Goal: Transaction & Acquisition: Purchase product/service

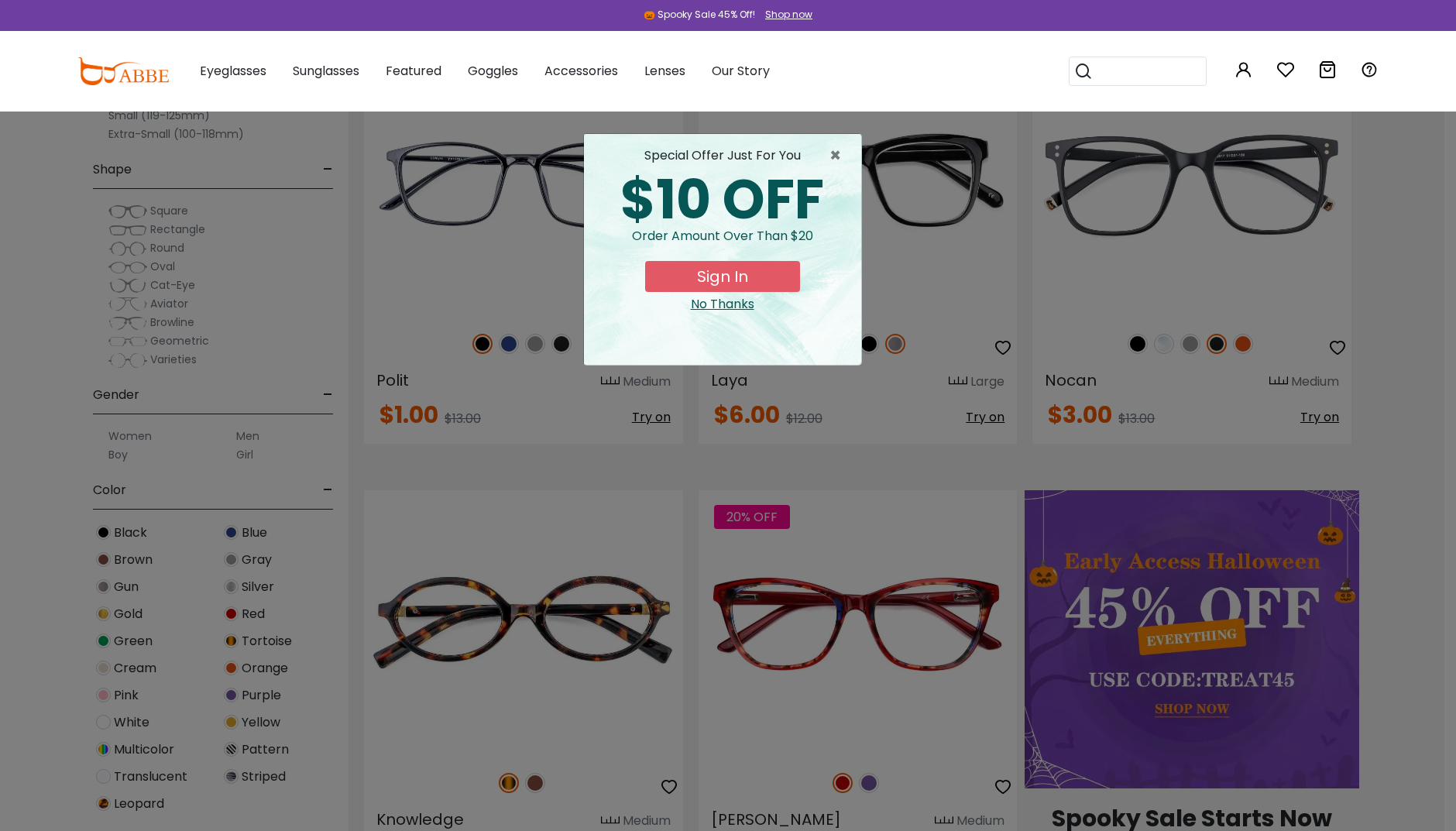
scroll to position [463, 0]
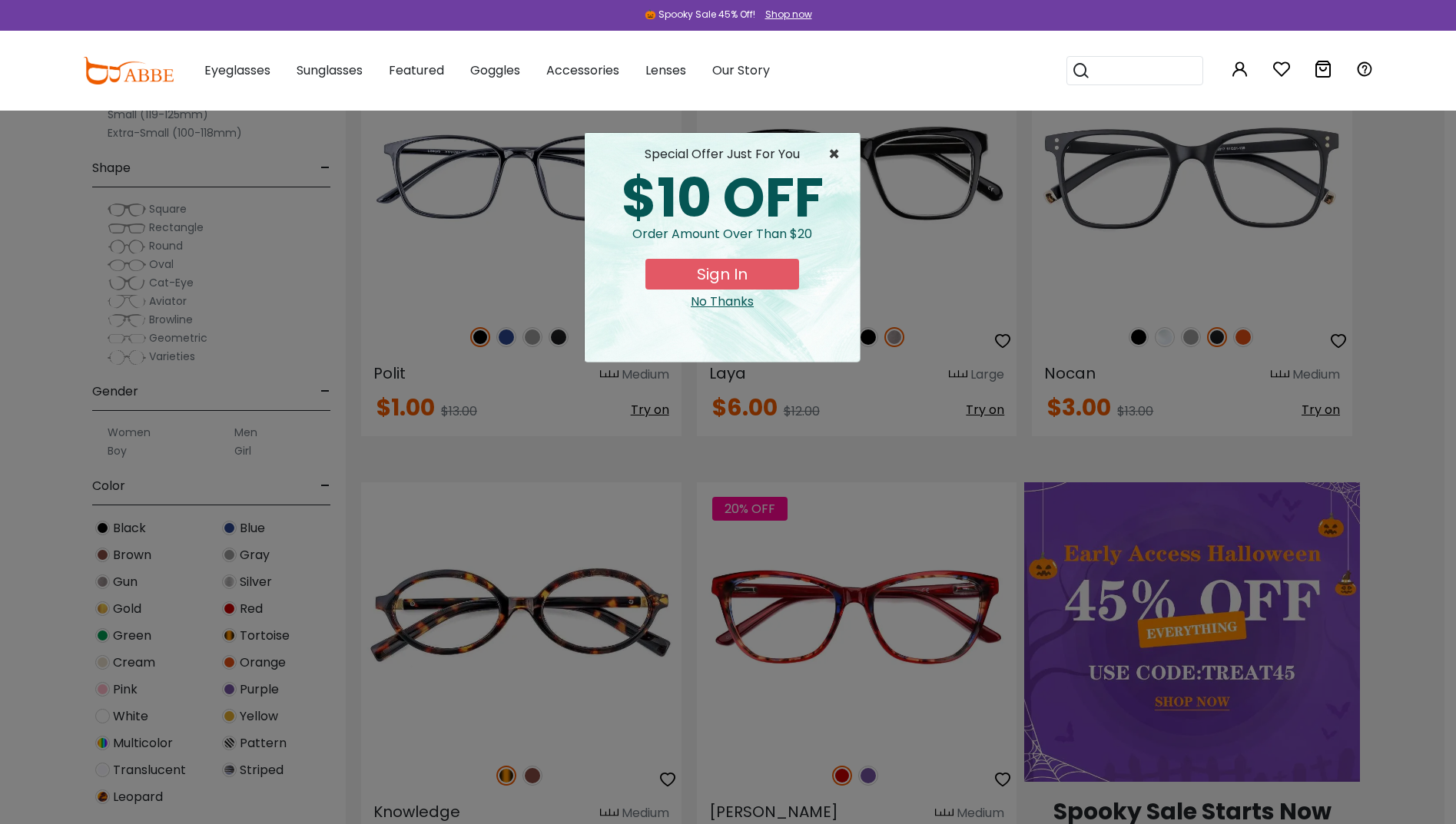
click at [832, 150] on span "×" at bounding box center [838, 154] width 19 height 19
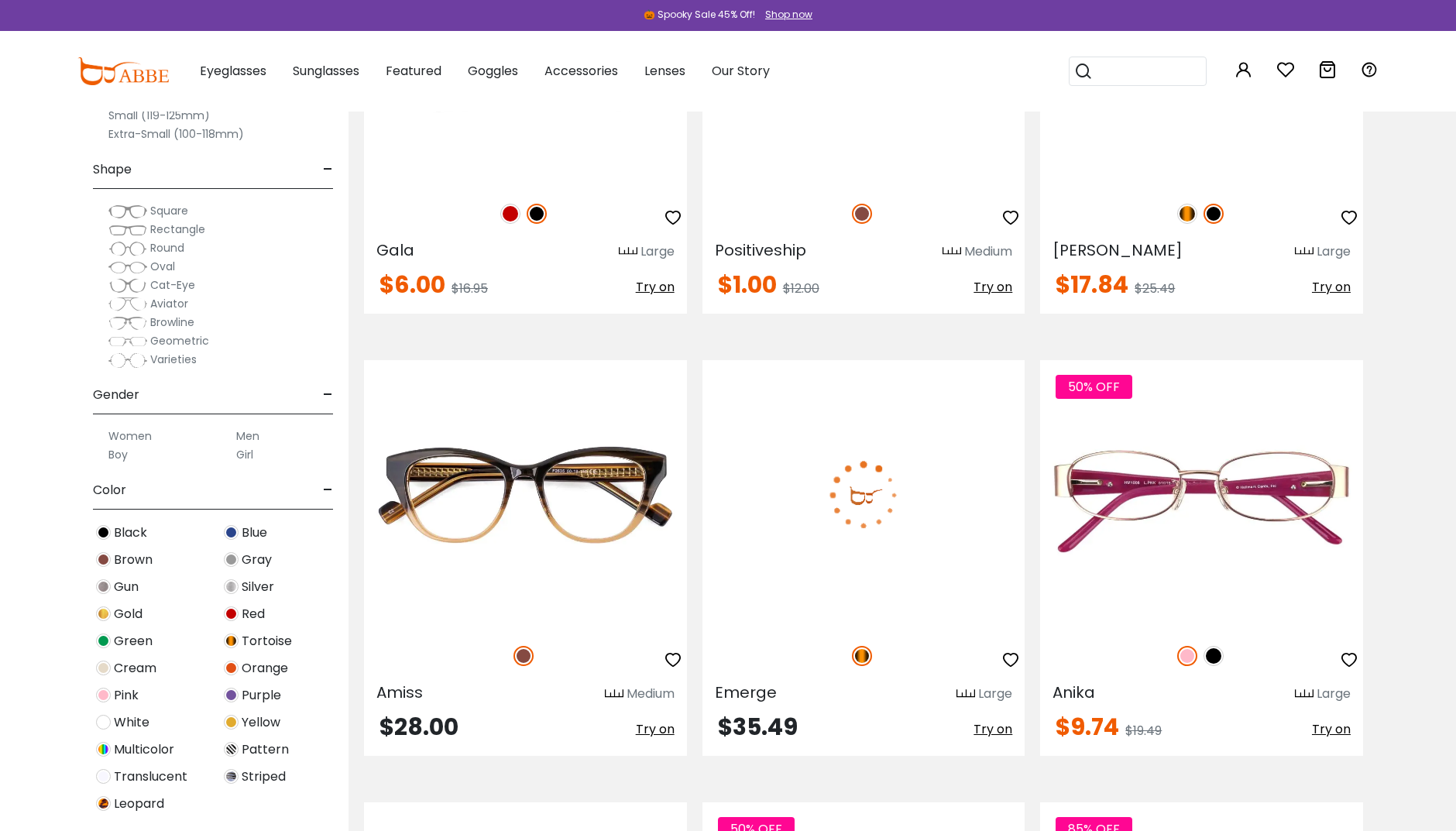
scroll to position [5886, 0]
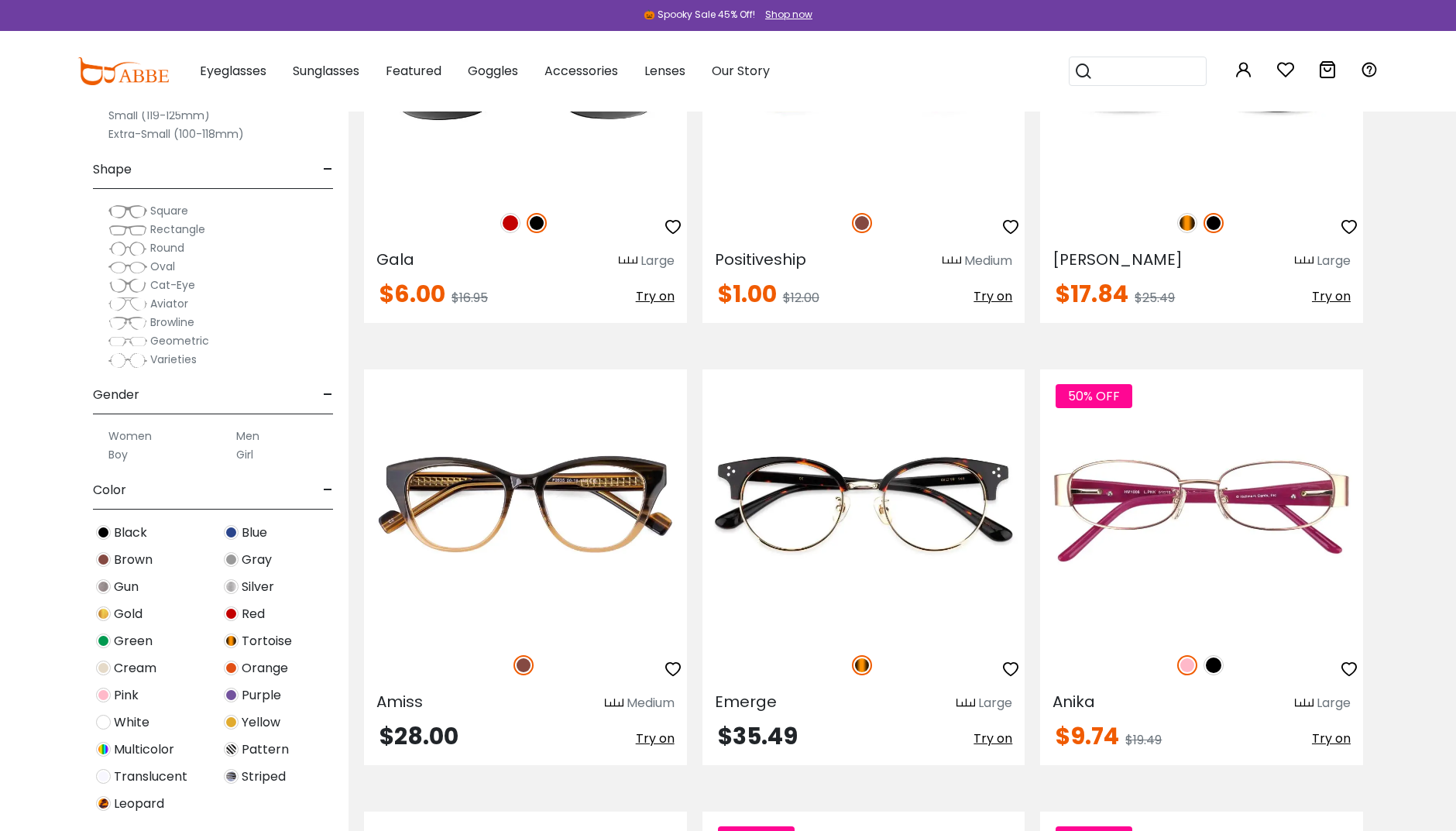
click at [172, 286] on span "Cat-Eye" at bounding box center [172, 285] width 45 height 16
click at [175, 284] on span "Cat-Eye" at bounding box center [172, 285] width 45 height 16
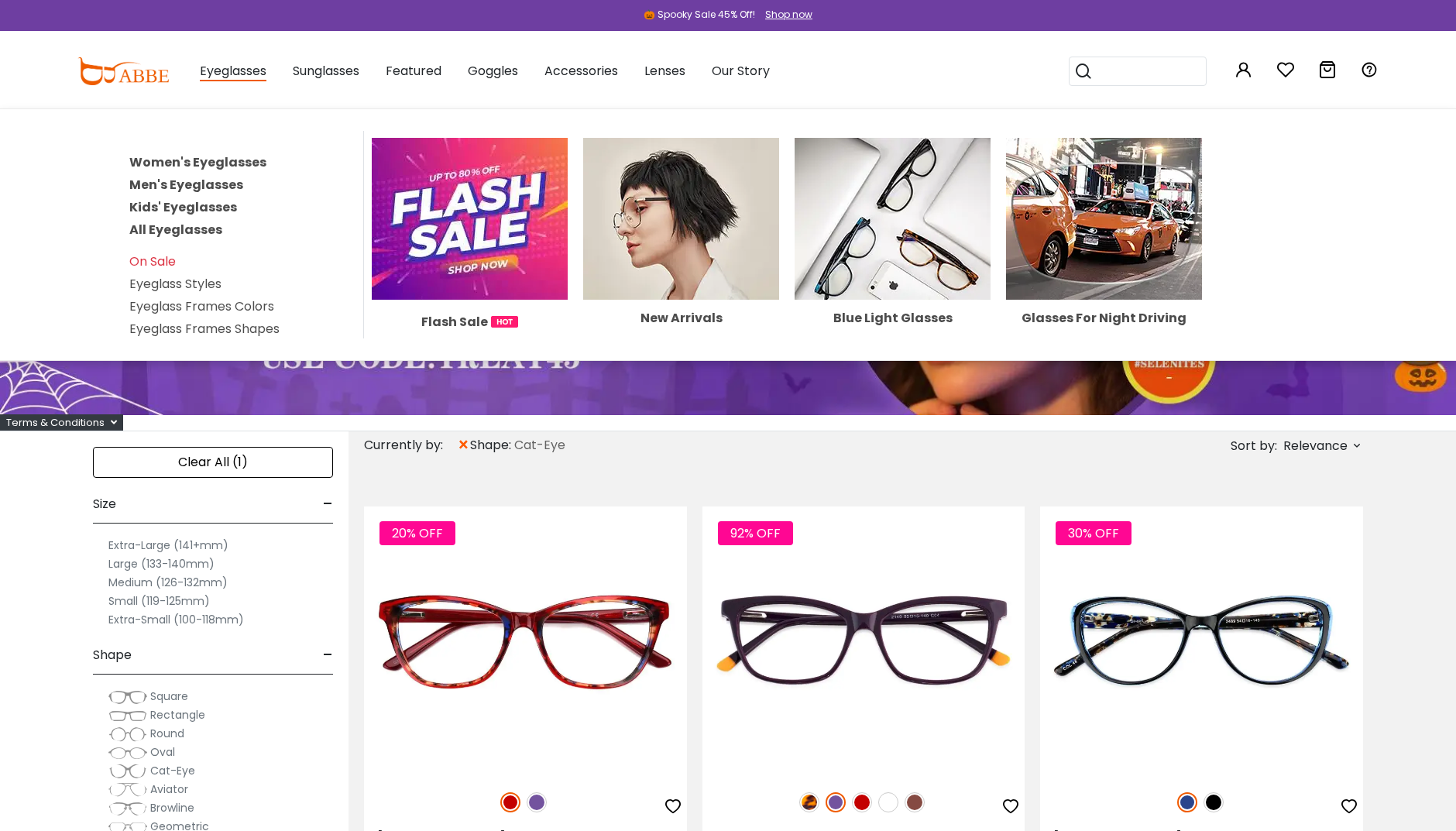
click at [457, 320] on span "Flash Sale" at bounding box center [455, 322] width 66 height 19
